Goal: Task Accomplishment & Management: Manage account settings

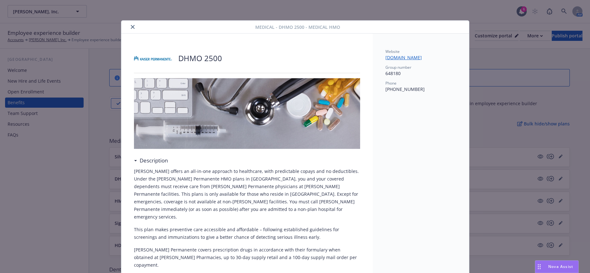
click at [129, 24] on button "close" at bounding box center [133, 27] width 8 height 8
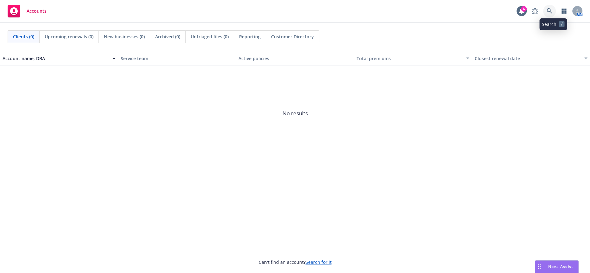
click at [553, 11] on icon at bounding box center [550, 11] width 6 height 6
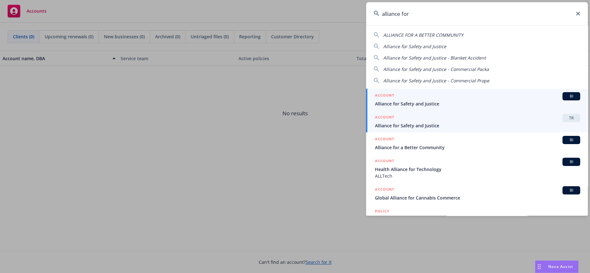
type input "alliance for"
click at [446, 122] on span "Alliance for Safety and Justice" at bounding box center [477, 125] width 205 height 7
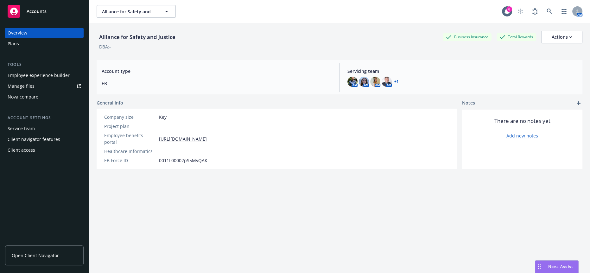
click at [63, 70] on div "Employee experience builder" at bounding box center [39, 75] width 62 height 10
click at [30, 81] on div "Manage files" at bounding box center [21, 86] width 27 height 10
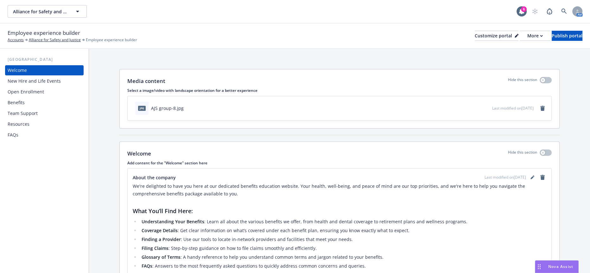
click at [30, 76] on div "New Hire and Life Events" at bounding box center [34, 81] width 53 height 10
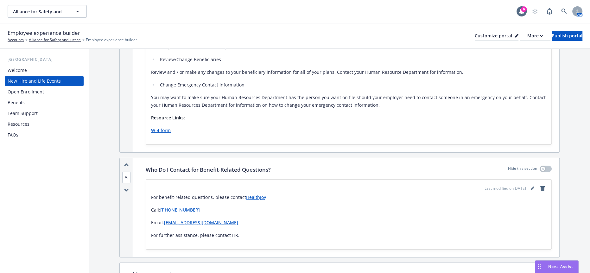
scroll to position [1738, 0]
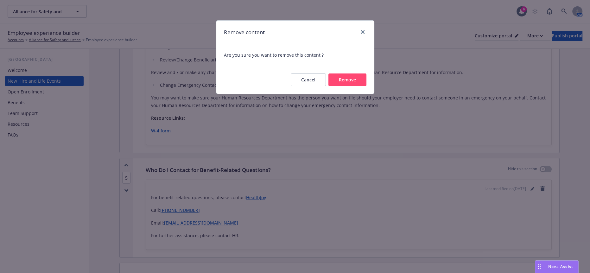
click at [356, 74] on button "Remove" at bounding box center [348, 80] width 38 height 13
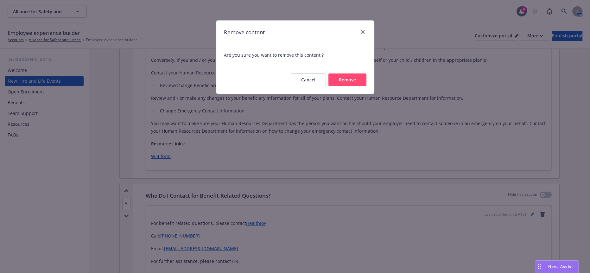
click at [345, 77] on button "Remove" at bounding box center [348, 80] width 38 height 13
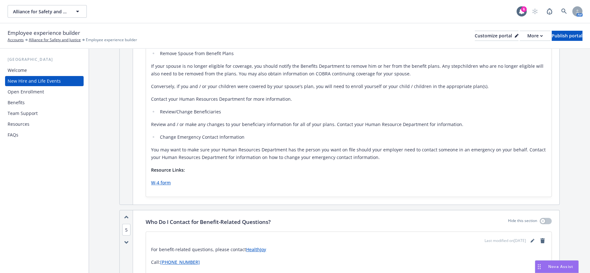
click at [38, 87] on div "Open Enrollment" at bounding box center [26, 92] width 36 height 10
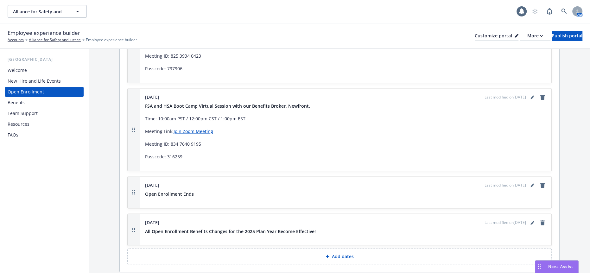
scroll to position [1285, 0]
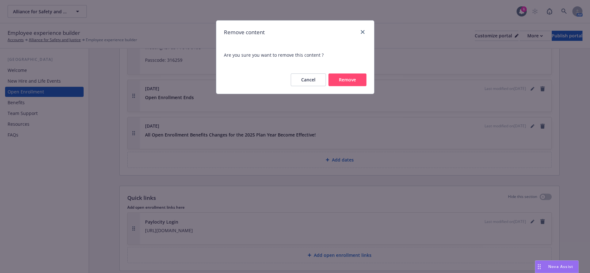
click at [357, 74] on button "Remove" at bounding box center [348, 80] width 38 height 13
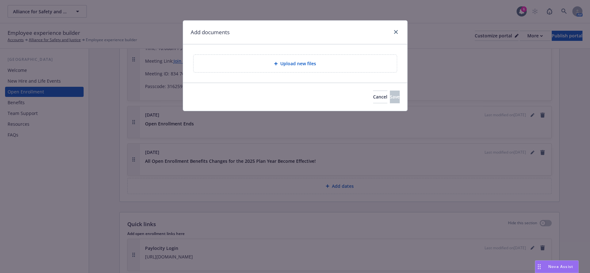
click at [290, 55] on div "Upload new files" at bounding box center [295, 63] width 203 height 17
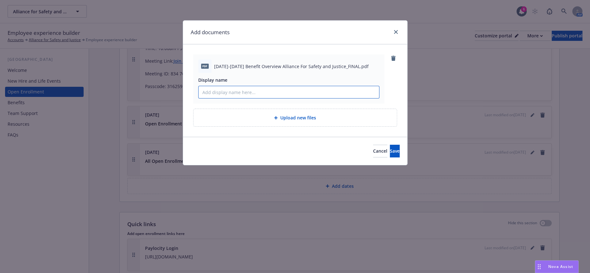
click at [222, 87] on input "Display name" at bounding box center [289, 92] width 181 height 12
type input "2025 - 2026 Benefit Overview Alliance for Safety and Justice"
click at [390, 145] on button "Save" at bounding box center [395, 151] width 10 height 13
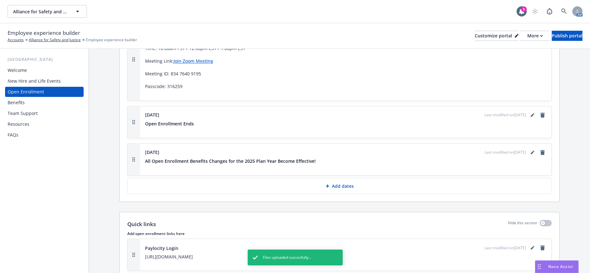
drag, startPoint x: 131, startPoint y: 242, endPoint x: 131, endPoint y: 211, distance: 30.4
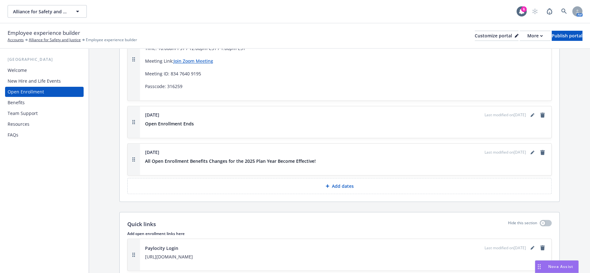
click at [41, 76] on div "New Hire and Life Events" at bounding box center [34, 81] width 53 height 10
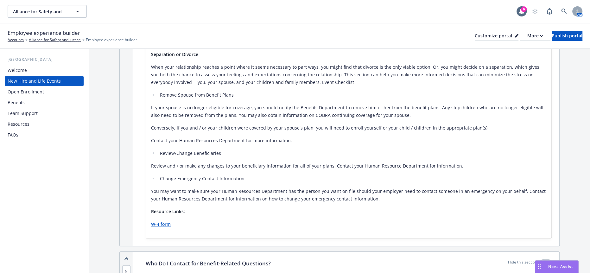
scroll to position [1686, 0]
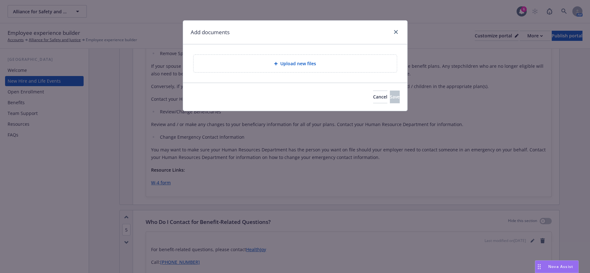
click at [287, 68] on div "Upload new files" at bounding box center [295, 64] width 204 height 18
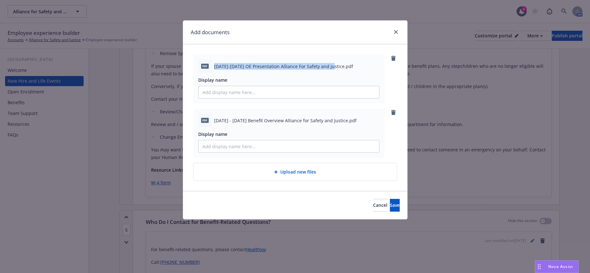
drag, startPoint x: 329, startPoint y: 63, endPoint x: 212, endPoint y: 62, distance: 116.6
click at [214, 63] on span "2025-2026 OE Presentation Alliance For Safety and Justice.pdf" at bounding box center [283, 66] width 139 height 7
copy span "2025-2026 OE Presentation Alliance For Safety and Justic"
click at [240, 88] on input "Display name" at bounding box center [289, 92] width 181 height 12
paste input "2025-2026 OE Presentation Alliance For Safety and Justic"
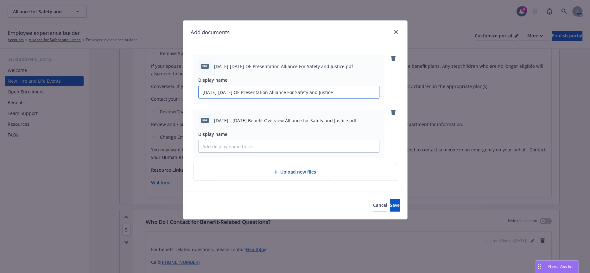
type input "2025-2026 OE Presentation Alliance For Safety and Justice"
drag, startPoint x: 333, startPoint y: 113, endPoint x: 212, endPoint y: 113, distance: 121.7
click at [214, 117] on span "2025 - 2026 Benefit Overview Alliance for Safety and Justice.pdf" at bounding box center [285, 120] width 143 height 7
copy span "2025 - 2026 Benefit Overview Alliance for Safety and Justice"
click at [234, 98] on input "Display name" at bounding box center [289, 92] width 181 height 12
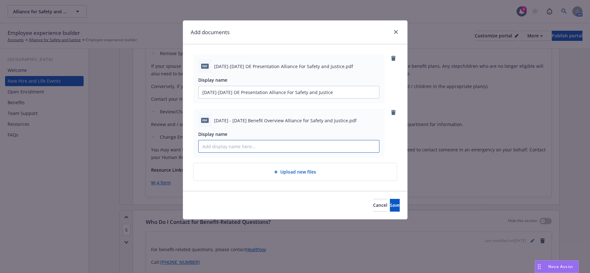
paste input "2025 - 2026 Benefit Overview Alliance for Safety and Justice"
click at [216, 98] on input "2025 - 2026 Benefit Overview Alliance for Safety and Justice" at bounding box center [289, 92] width 181 height 12
type input "2025-2026 Benefit Overview Alliance for Safety and Justice"
click at [390, 202] on span "Save" at bounding box center [395, 205] width 10 height 6
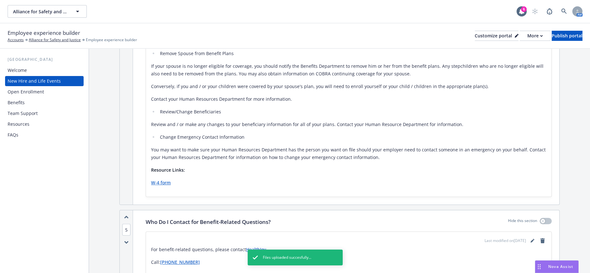
scroll to position [1738, 0]
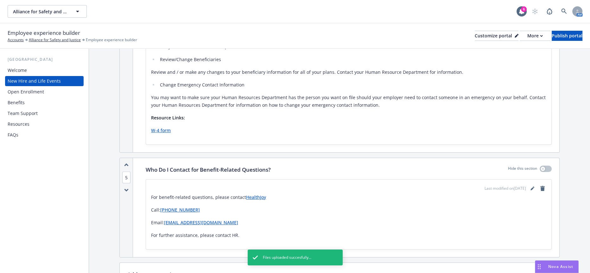
click at [43, 87] on div "Open Enrollment" at bounding box center [45, 92] width 74 height 10
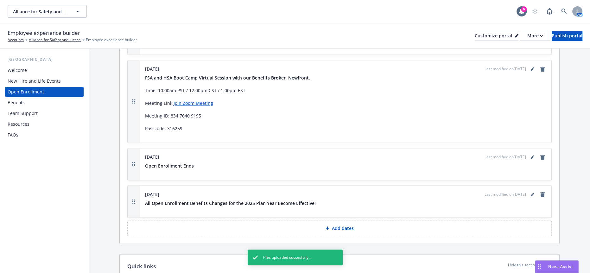
scroll to position [1285, 0]
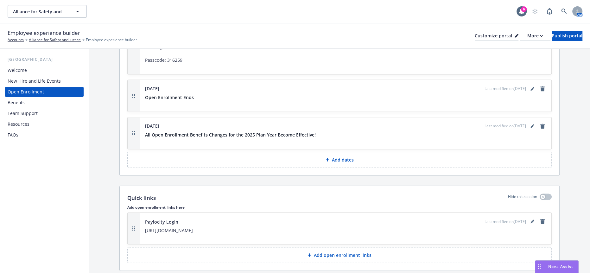
click at [38, 98] on div "Benefits" at bounding box center [45, 103] width 74 height 10
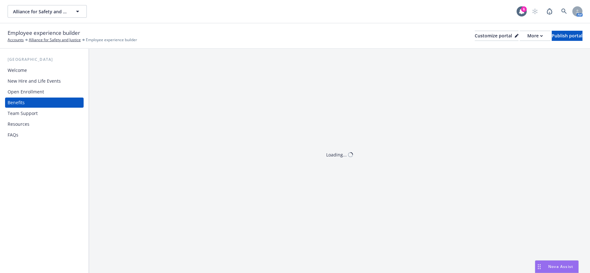
click at [38, 76] on div "New Hire and Life Events" at bounding box center [34, 81] width 53 height 10
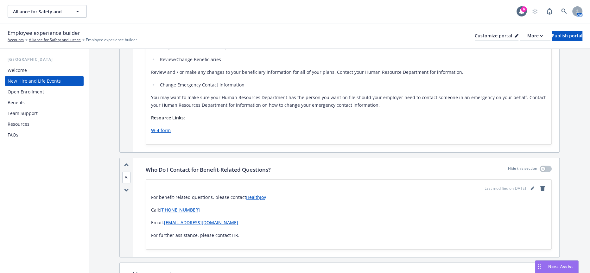
scroll to position [1738, 0]
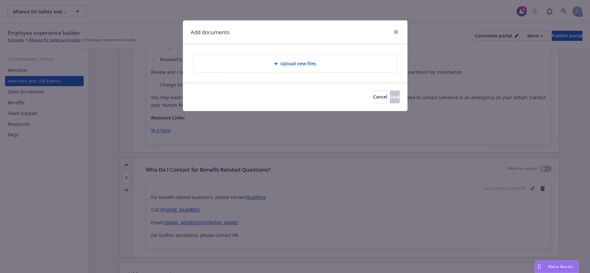
click at [253, 60] on div "Upload new files" at bounding box center [295, 63] width 193 height 7
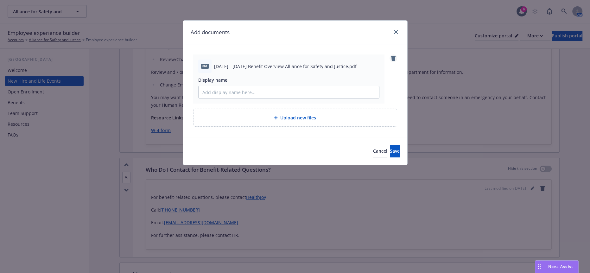
click at [392, 56] on icon "remove" at bounding box center [393, 58] width 5 height 5
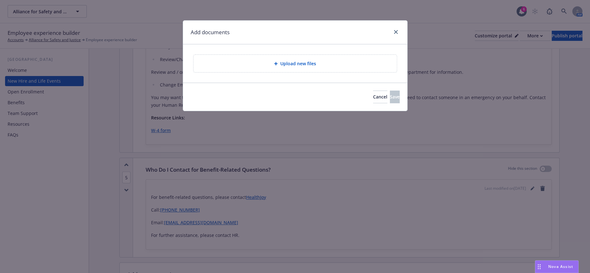
click at [310, 62] on span "Upload new files" at bounding box center [298, 63] width 36 height 7
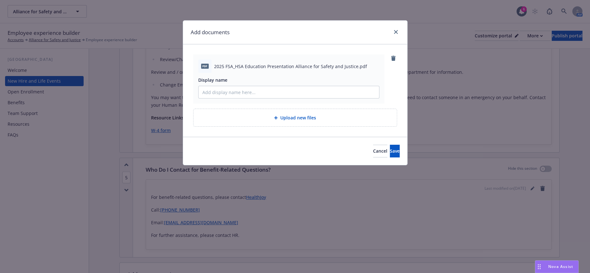
click at [350, 63] on span "2025 FSA_HSA Education Presentation Alliance for Safety and Justice.pdf" at bounding box center [290, 66] width 153 height 7
drag, startPoint x: 353, startPoint y: 63, endPoint x: 209, endPoint y: 60, distance: 143.3
click at [209, 60] on div "pdf 2025 FSA_HSA Education Presentation Alliance for Safety and Justice.pdf" at bounding box center [288, 66] width 181 height 13
copy div "2025 FSA_HSA Education Presentation Alliance for Safety and Justice."
click at [245, 89] on input "Display name" at bounding box center [289, 92] width 181 height 12
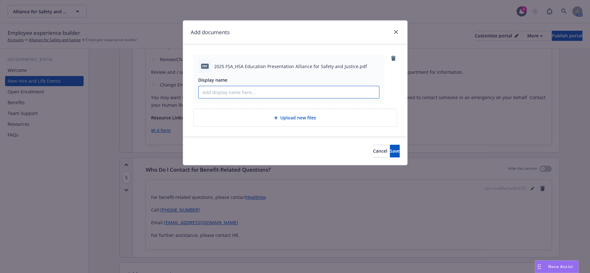
paste input "2025 FSA_HSA Education Presentation Alliance for Safety and Justice."
type input "2025 FSA_HSA Education Presentation Alliance for Safety and Justice"
click at [390, 145] on button "Save" at bounding box center [395, 151] width 10 height 13
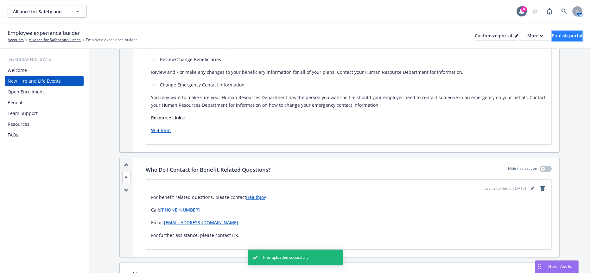
click at [561, 35] on div "Publish portal" at bounding box center [567, 36] width 31 height 10
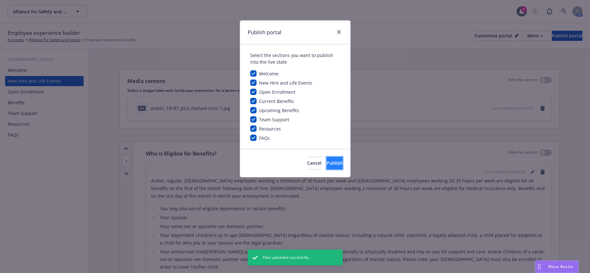
click at [327, 160] on span "Publish" at bounding box center [335, 163] width 16 height 6
